Goal: Obtain resource: Download file/media

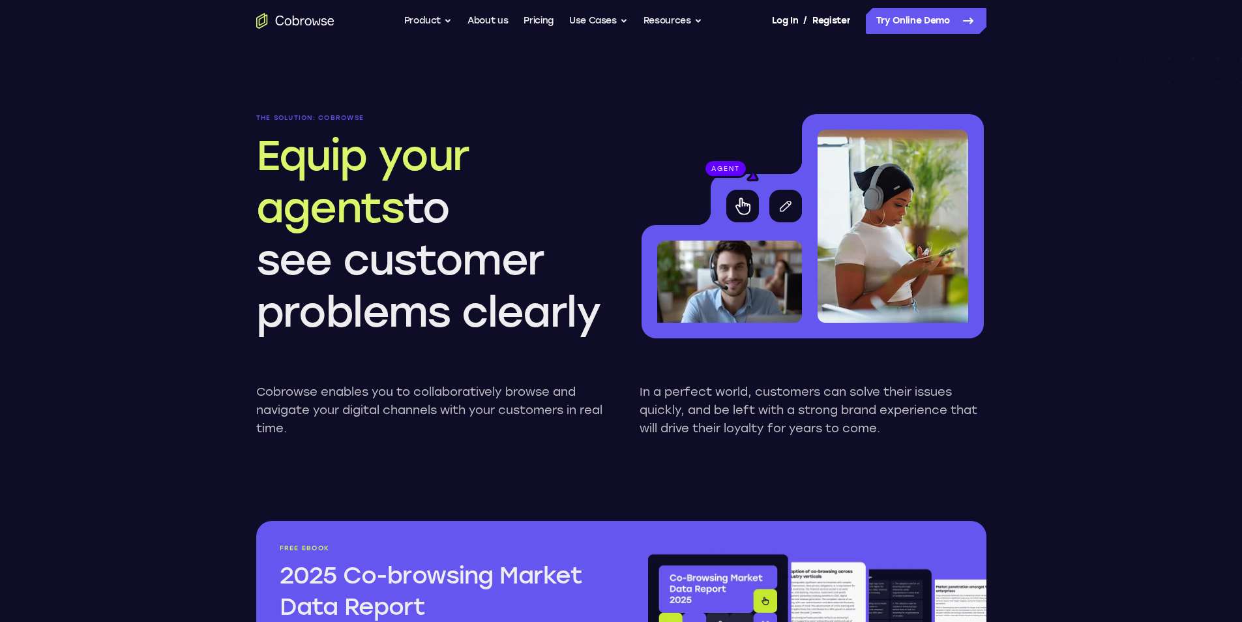
scroll to position [1370, 0]
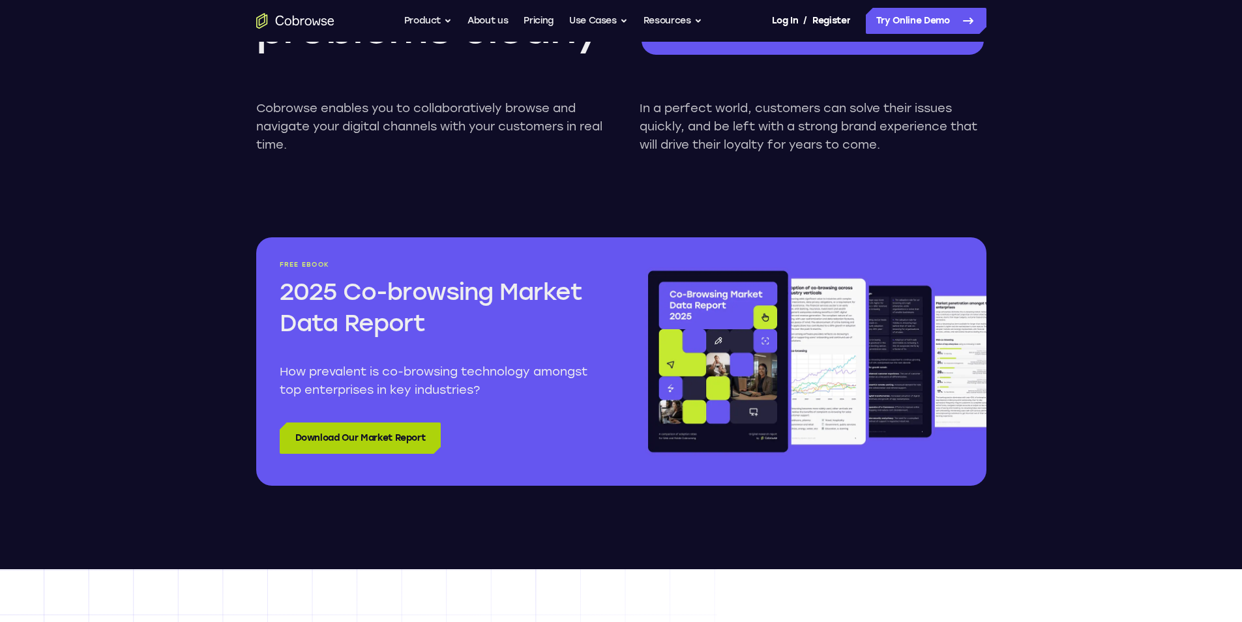
click at [309, 442] on link "Download Our Market Report" at bounding box center [361, 438] width 162 height 31
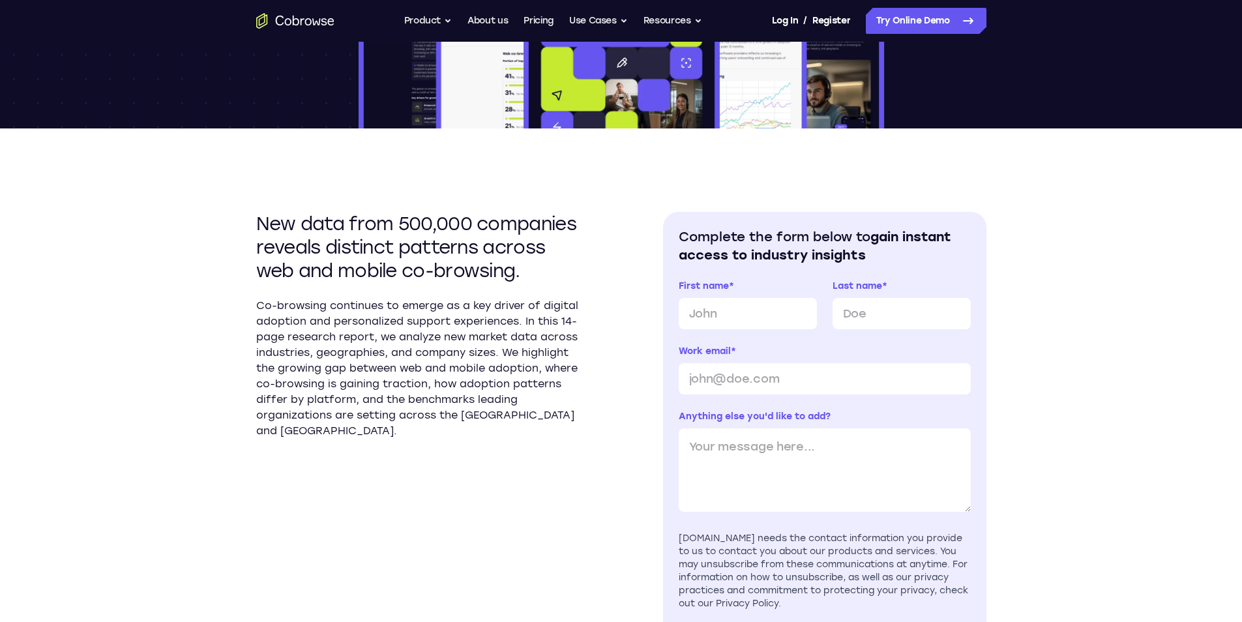
scroll to position [261, 0]
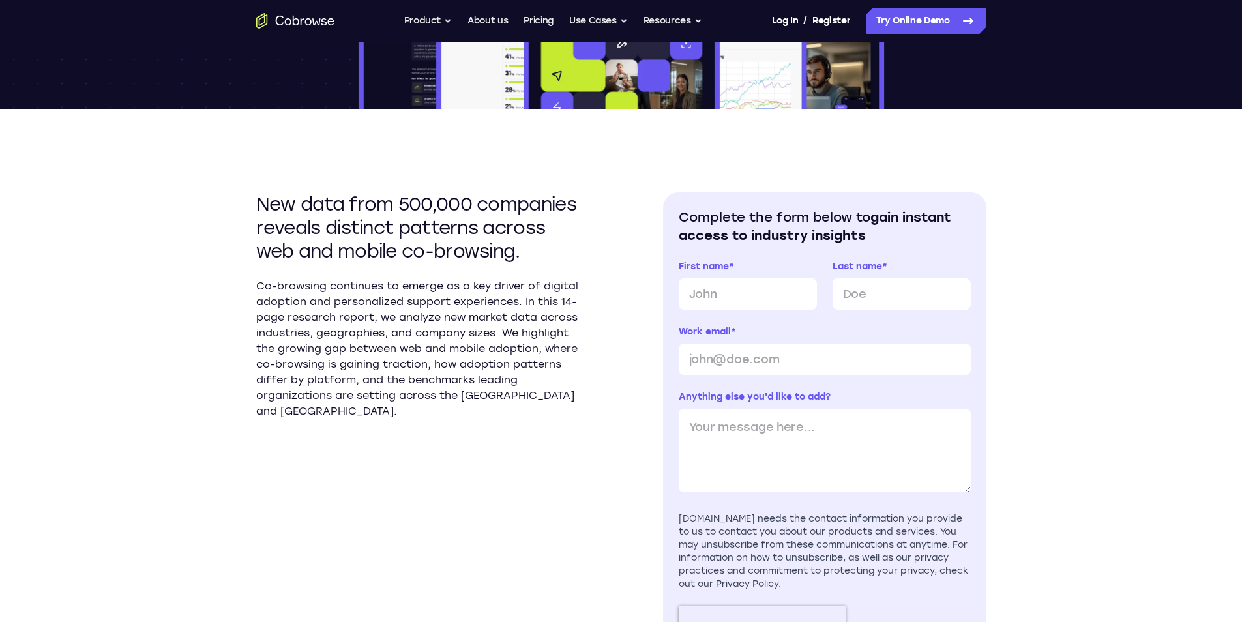
click at [878, 232] on h2 "Complete the form below to gain instant access to industry insights" at bounding box center [825, 226] width 292 height 37
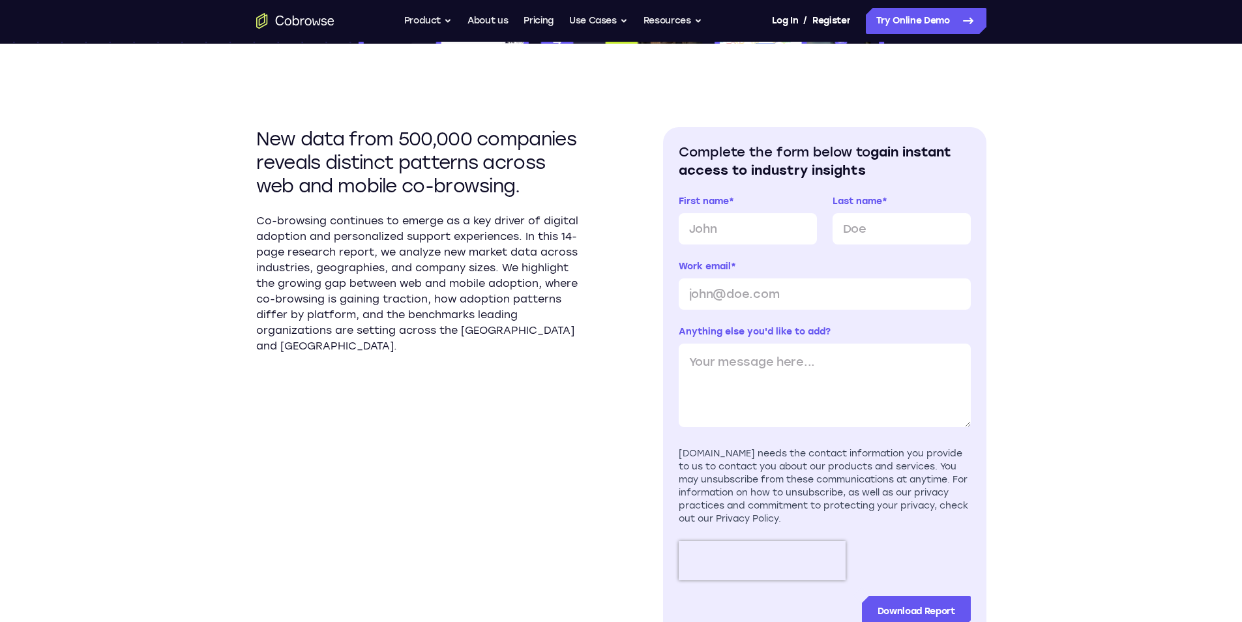
scroll to position [522, 0]
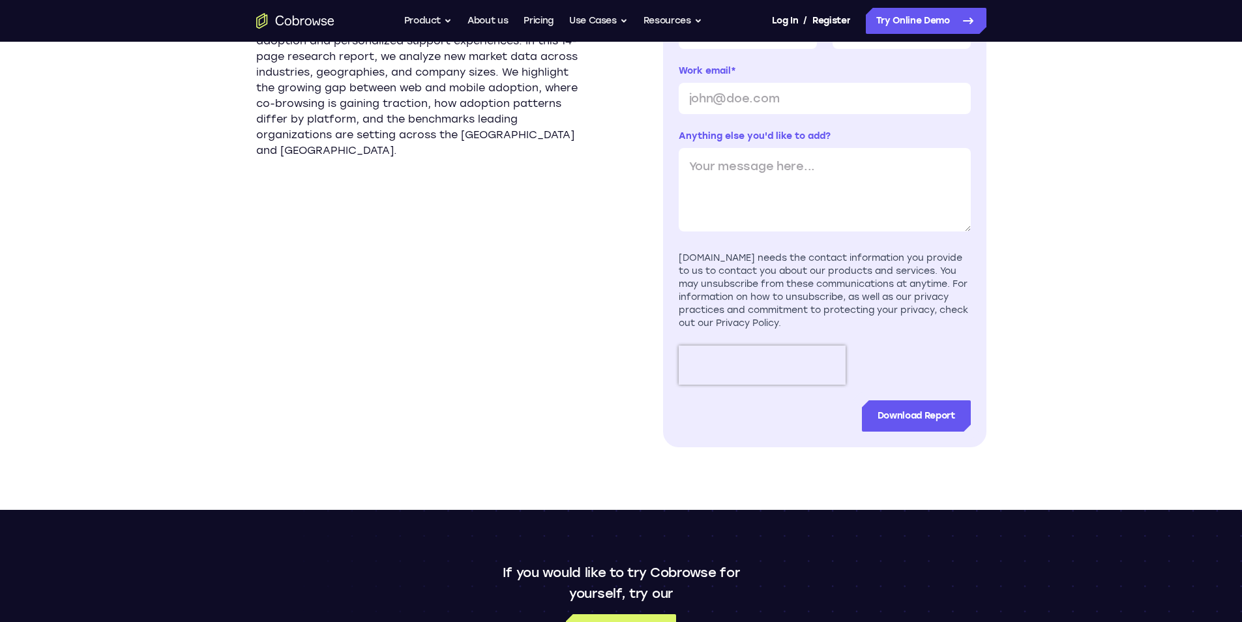
click at [661, 192] on div "New data from 500,000 companies reveals distinct patterns across web and mobile…" at bounding box center [621, 179] width 730 height 662
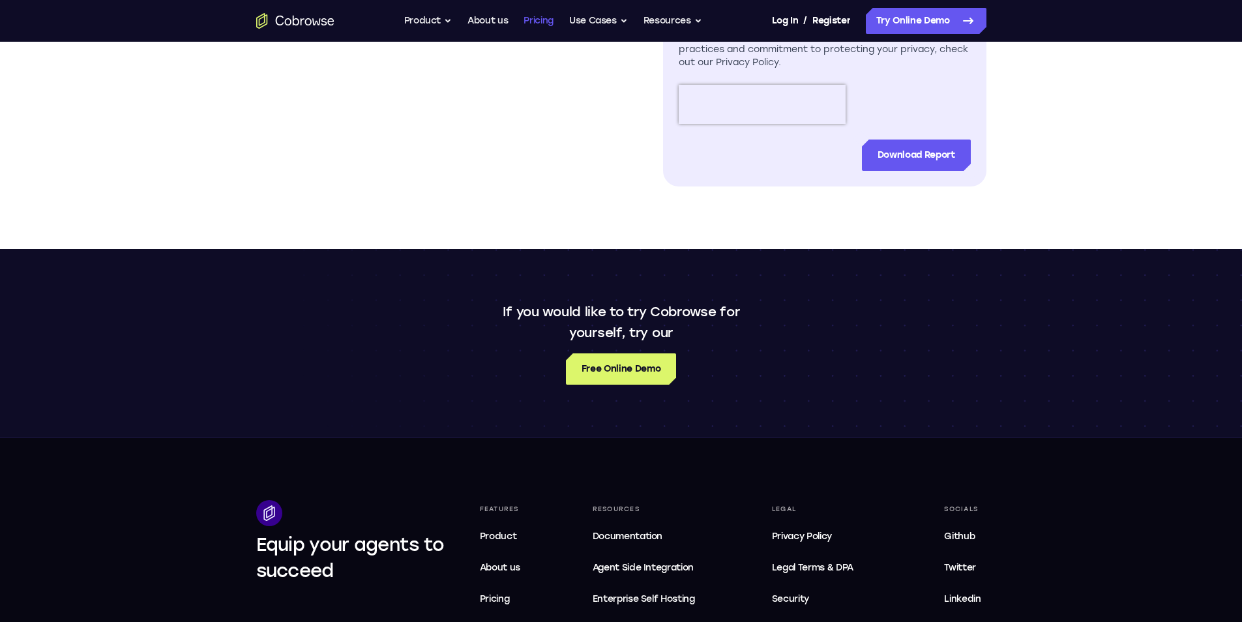
click at [550, 30] on link "Pricing" at bounding box center [539, 21] width 30 height 26
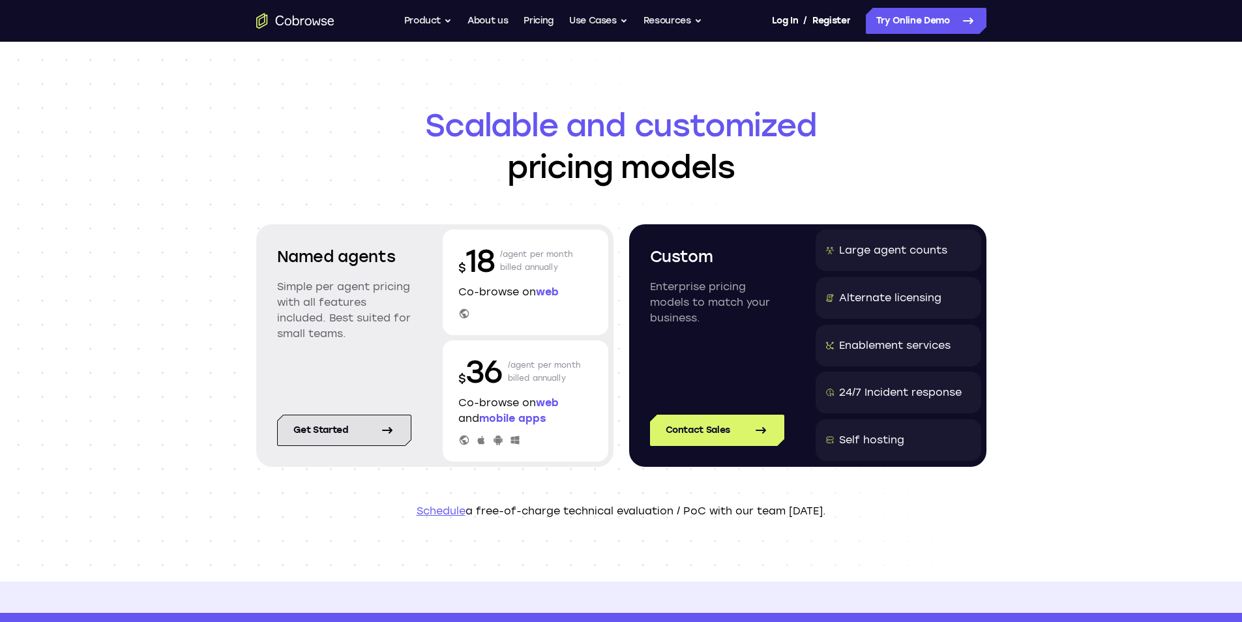
click at [391, 434] on icon at bounding box center [388, 431] width 16 height 16
